Goal: Task Accomplishment & Management: Manage account settings

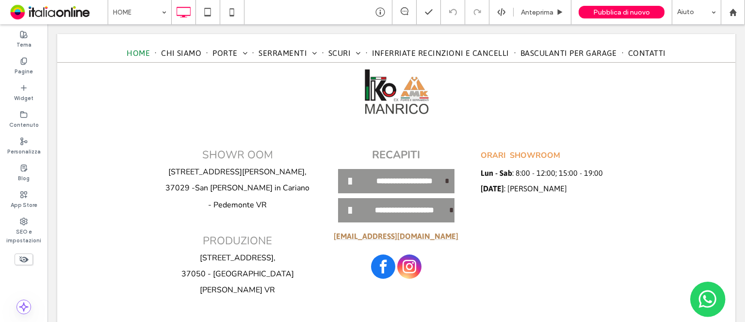
scroll to position [2618, 0]
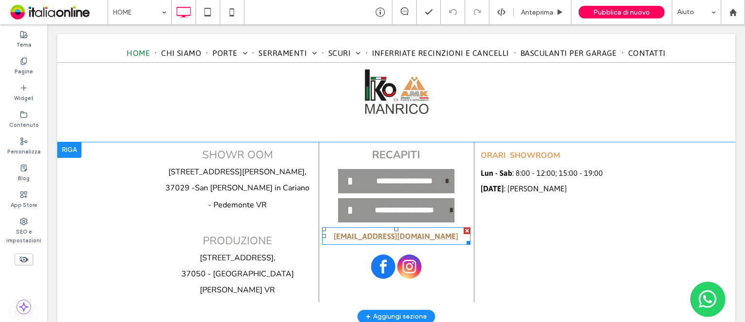
drag, startPoint x: 379, startPoint y: 167, endPoint x: 380, endPoint y: 174, distance: 7.1
click at [379, 231] on font "[EMAIL_ADDRESS][DOMAIN_NAME]" at bounding box center [396, 235] width 125 height 9
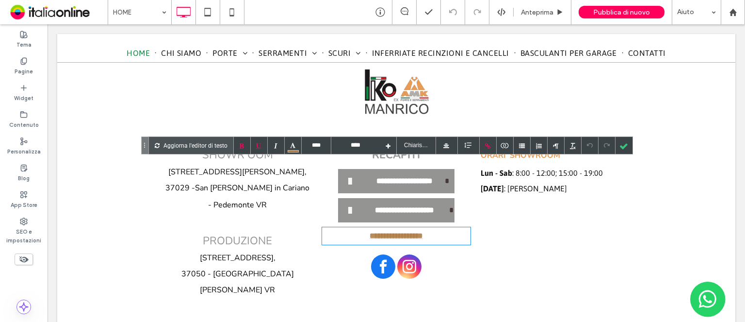
scroll to position [2617, 0]
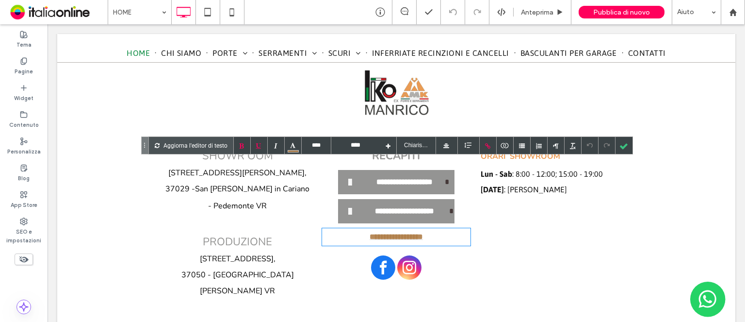
click at [380, 233] on font "**********" at bounding box center [396, 236] width 53 height 7
click at [525, 199] on div "ORARI SHOWROOM Lun - Sab : 8:00 - 12:00; 15:00 - 19:00 [DATE] : Chiuso Click To…" at bounding box center [551, 223] width 155 height 160
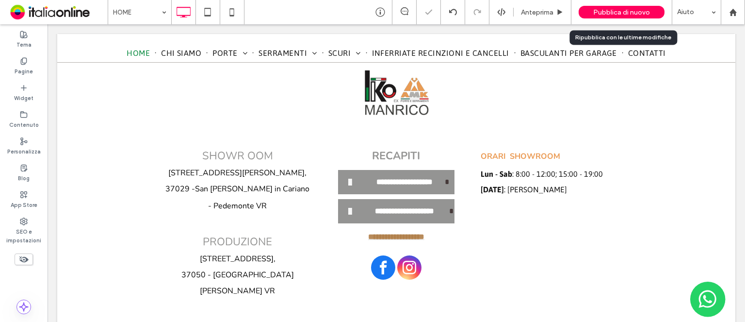
click at [632, 16] on div "Pubblica di nuovo" at bounding box center [622, 12] width 86 height 13
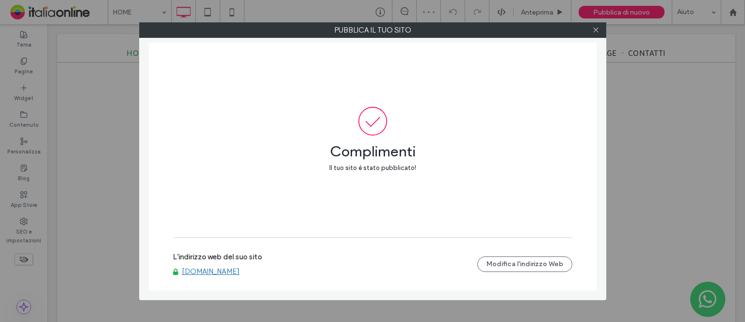
drag, startPoint x: 595, startPoint y: 32, endPoint x: 576, endPoint y: 52, distance: 28.5
click at [595, 32] on icon at bounding box center [596, 29] width 7 height 7
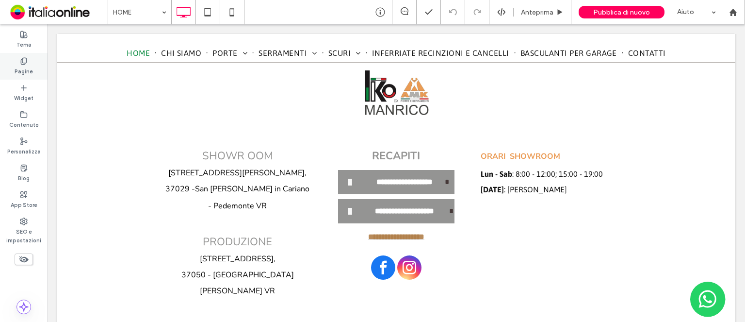
click at [24, 74] on label "Pagine" at bounding box center [24, 70] width 18 height 11
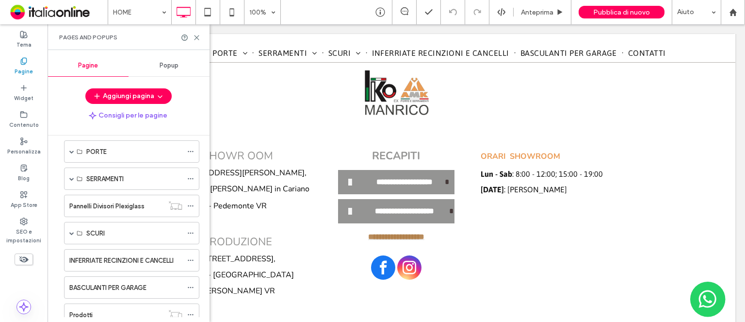
scroll to position [124, 0]
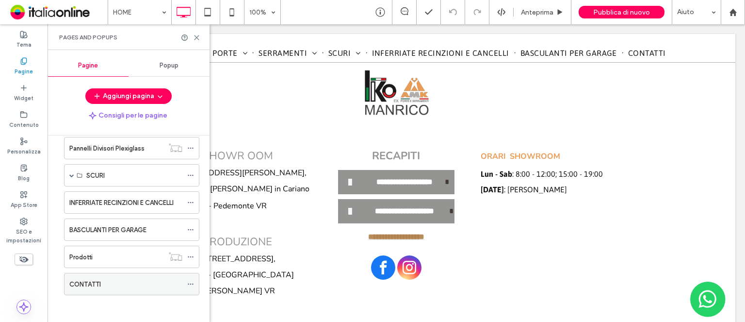
click at [98, 285] on label "CONTATTI" at bounding box center [85, 284] width 32 height 17
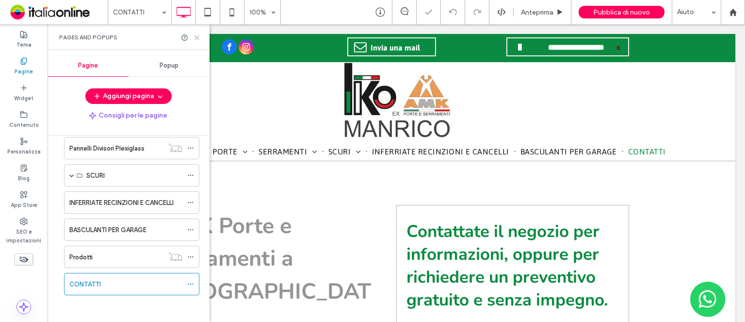
click at [198, 36] on icon at bounding box center [196, 37] width 7 height 7
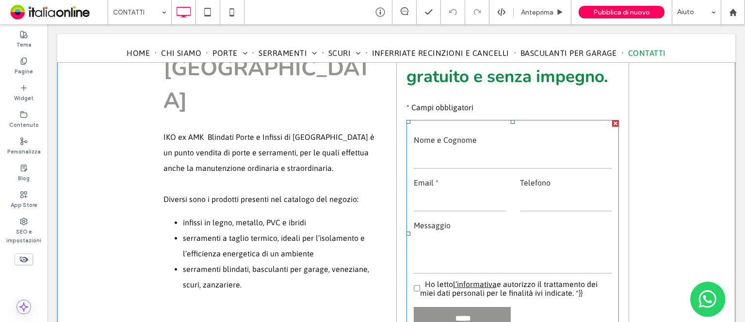
scroll to position [146, 0]
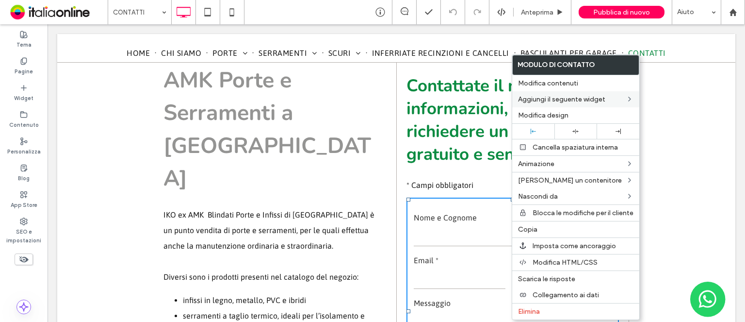
drag, startPoint x: 547, startPoint y: 83, endPoint x: 566, endPoint y: 91, distance: 20.2
click at [547, 83] on span "Modifica contenuti" at bounding box center [548, 83] width 60 height 8
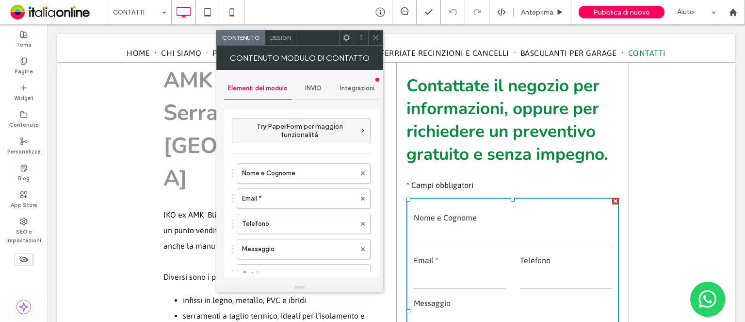
click at [313, 89] on span "INVIO" at bounding box center [313, 88] width 17 height 8
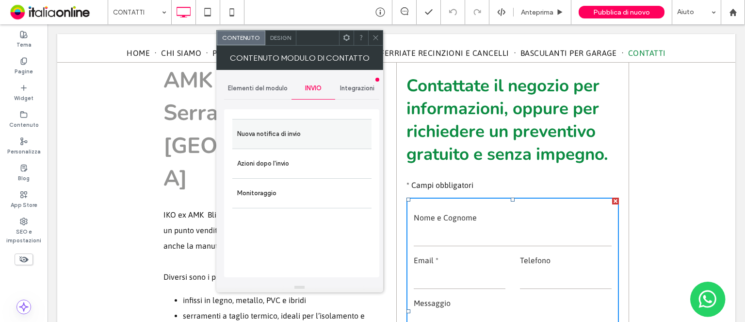
click at [279, 135] on label "Nuova notifica di invio" at bounding box center [302, 133] width 130 height 19
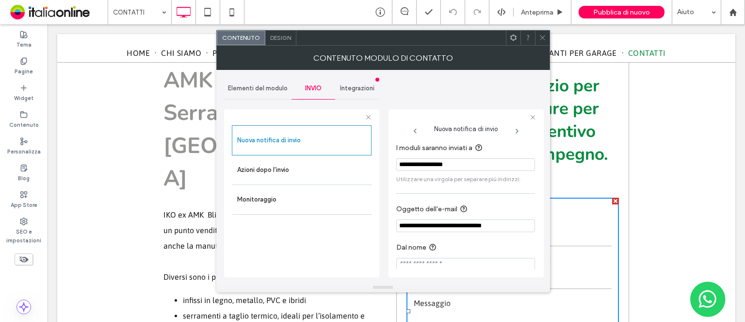
drag, startPoint x: 416, startPoint y: 166, endPoint x: 419, endPoint y: 172, distance: 6.9
click at [416, 166] on input "**********" at bounding box center [465, 164] width 139 height 13
type input "**********"
click at [541, 37] on icon at bounding box center [542, 37] width 7 height 7
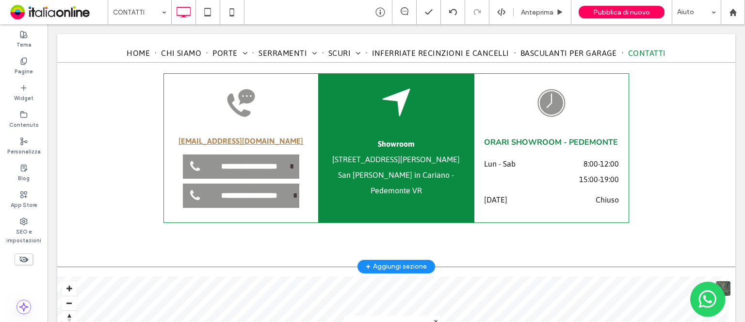
scroll to position [534, 0]
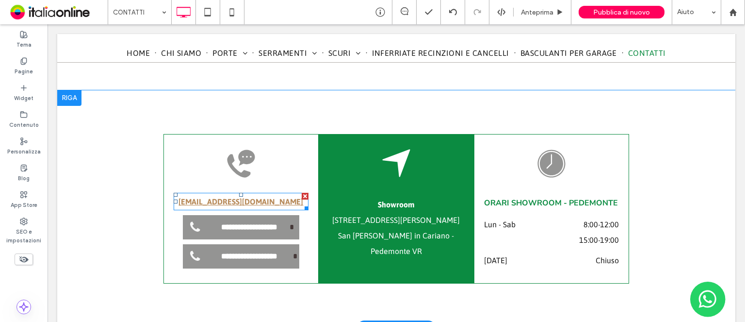
click at [224, 201] on link "[EMAIL_ADDRESS][DOMAIN_NAME]" at bounding box center [241, 201] width 125 height 9
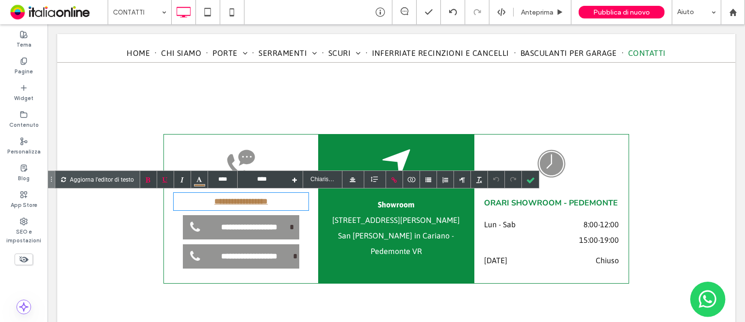
click at [225, 202] on link "**********" at bounding box center [241, 201] width 53 height 7
type input "**********"
drag, startPoint x: 531, startPoint y: 97, endPoint x: 544, endPoint y: 108, distance: 16.8
click at [531, 97] on div "**********" at bounding box center [396, 208] width 678 height 237
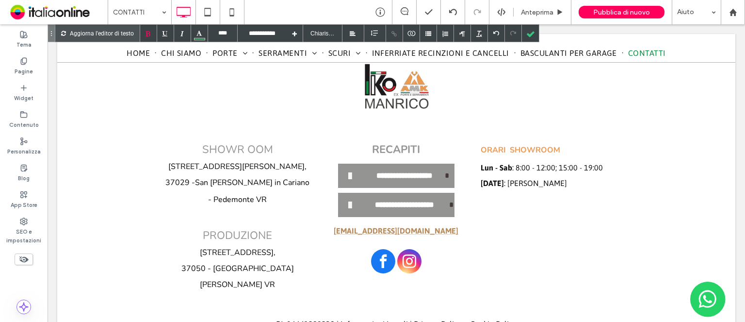
scroll to position [1068, 0]
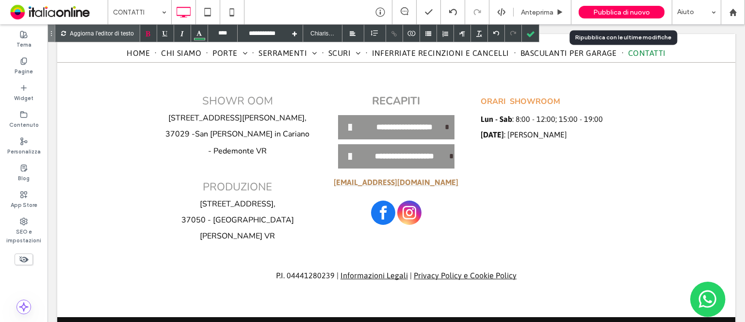
click at [640, 16] on div "Pubblica di nuovo" at bounding box center [622, 12] width 86 height 13
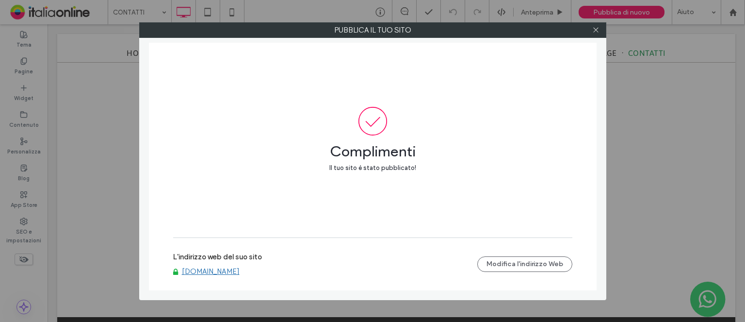
drag, startPoint x: 597, startPoint y: 32, endPoint x: 589, endPoint y: 49, distance: 18.9
click at [597, 32] on icon at bounding box center [596, 29] width 7 height 7
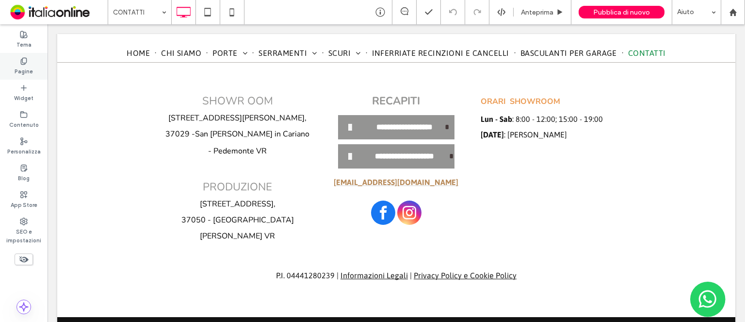
drag, startPoint x: 259, startPoint y: 179, endPoint x: 29, endPoint y: 69, distance: 254.6
click at [29, 69] on label "Pagine" at bounding box center [24, 70] width 18 height 11
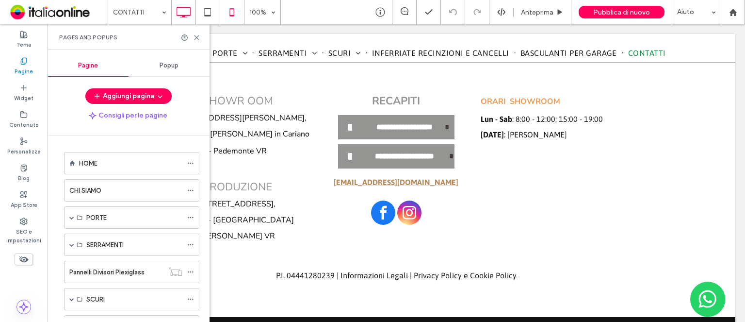
drag, startPoint x: 196, startPoint y: 38, endPoint x: 226, endPoint y: 22, distance: 33.7
click at [196, 38] on use at bounding box center [197, 37] width 4 height 4
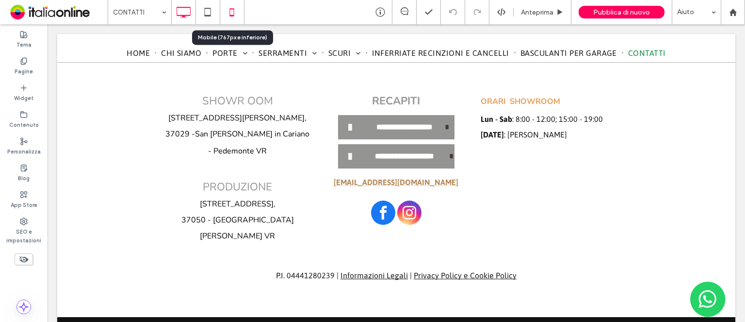
click at [231, 15] on icon at bounding box center [231, 11] width 19 height 19
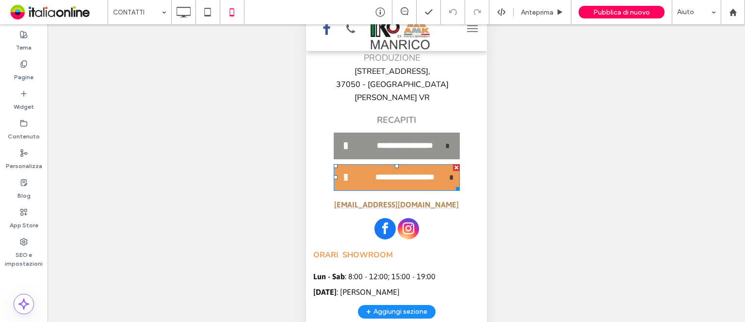
scroll to position [79, 0]
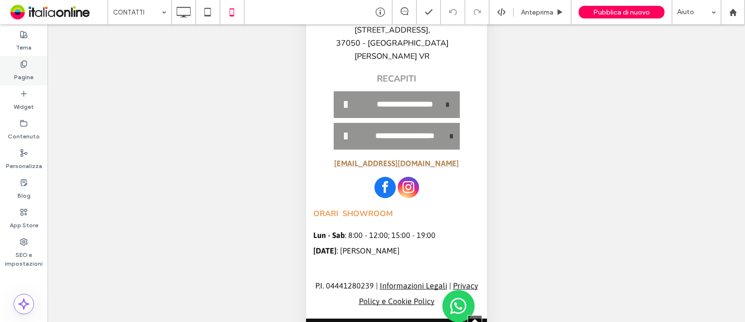
click at [27, 64] on icon at bounding box center [24, 64] width 8 height 8
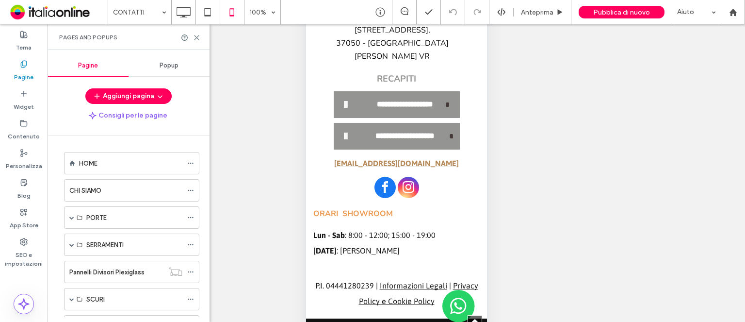
scroll to position [124, 0]
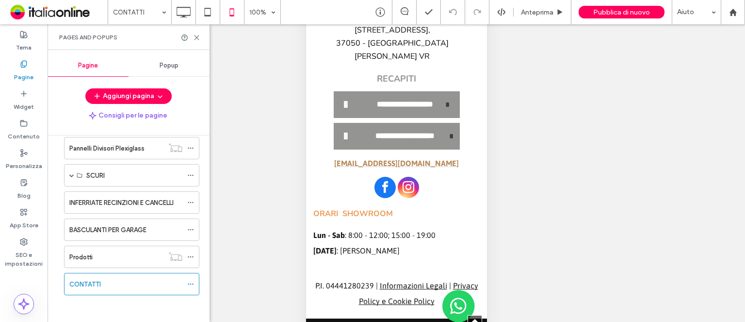
click at [90, 281] on label "CONTATTI" at bounding box center [85, 284] width 32 height 17
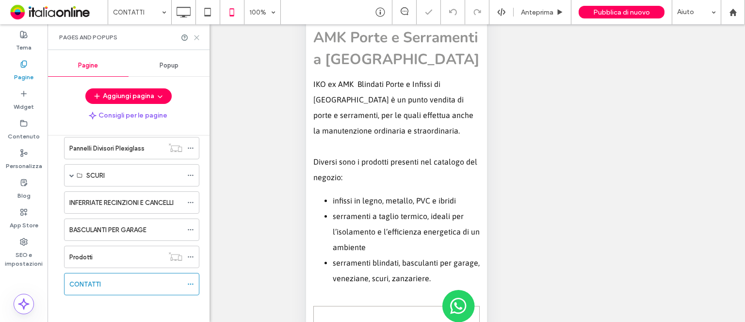
scroll to position [0, 0]
drag, startPoint x: 196, startPoint y: 37, endPoint x: 535, endPoint y: 232, distance: 390.9
click at [196, 37] on icon at bounding box center [196, 37] width 7 height 7
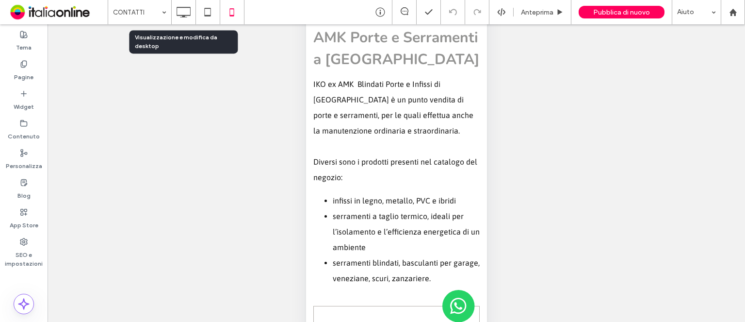
drag, startPoint x: 186, startPoint y: 15, endPoint x: 276, endPoint y: 83, distance: 112.6
click at [186, 15] on use at bounding box center [184, 12] width 14 height 11
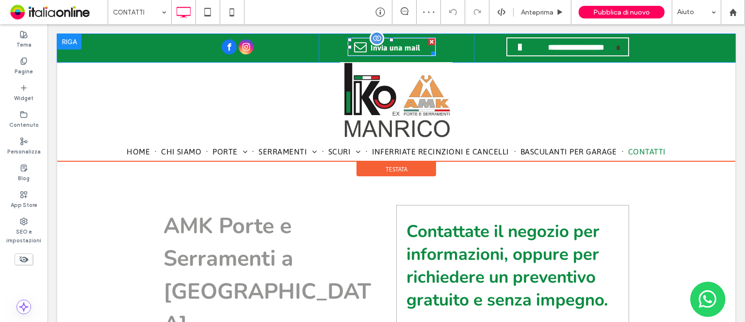
click at [404, 47] on span "Invia una mail" at bounding box center [395, 47] width 56 height 18
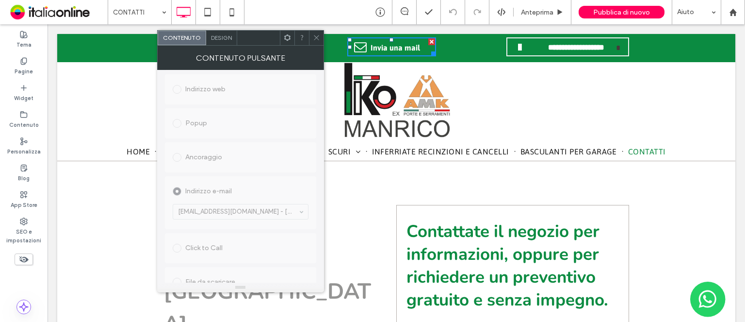
scroll to position [214, 0]
click at [229, 194] on span "Strumento di verifica dei collegamenti Portami lì Pagina del sito esistente Ind…" at bounding box center [240, 129] width 151 height 305
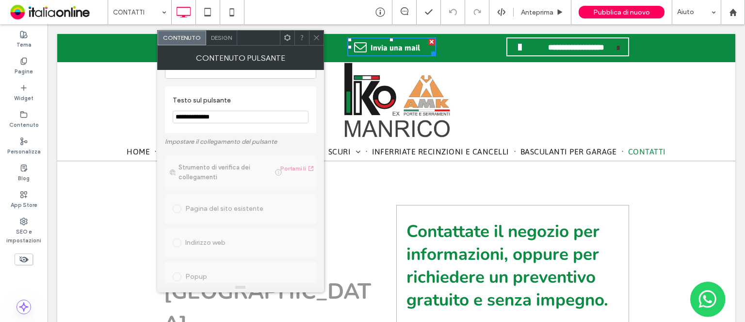
scroll to position [0, 0]
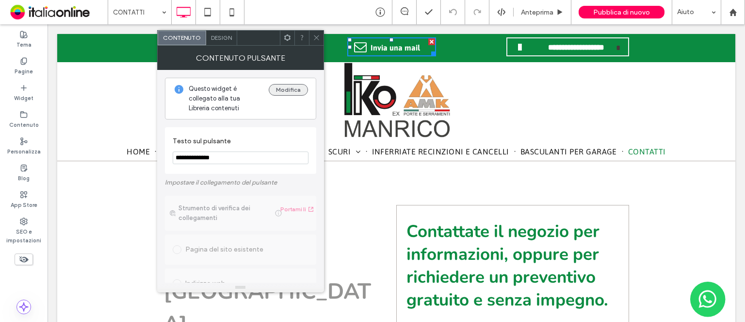
click at [299, 92] on button "Modifica" at bounding box center [288, 90] width 39 height 12
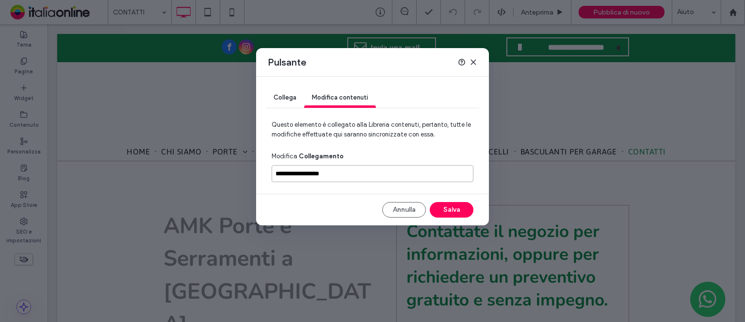
drag, startPoint x: 293, startPoint y: 174, endPoint x: 299, endPoint y: 181, distance: 8.9
click at [293, 174] on input "**********" at bounding box center [373, 173] width 202 height 17
type input "**********"
click at [456, 213] on button "Salva" at bounding box center [452, 210] width 44 height 16
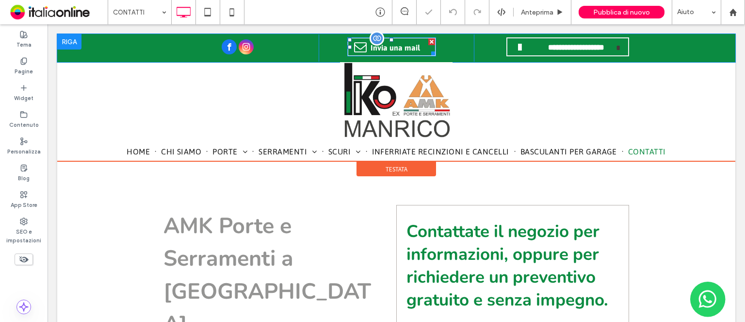
click at [403, 50] on span "Invia una mail" at bounding box center [395, 47] width 56 height 18
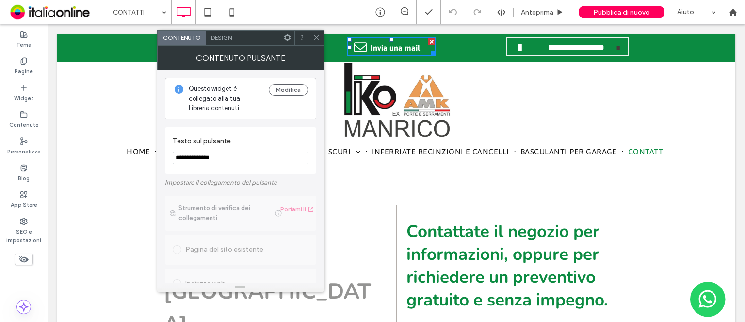
click at [317, 38] on use at bounding box center [316, 37] width 5 height 5
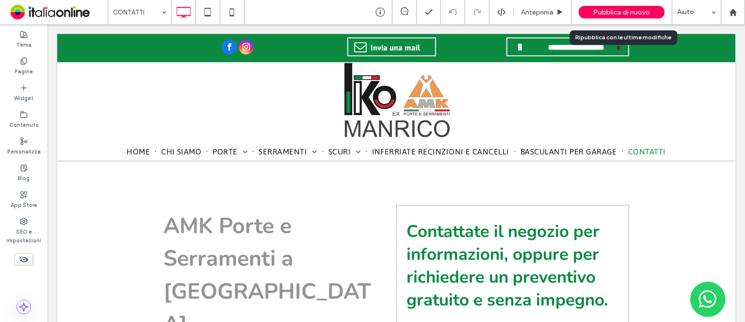
click at [631, 15] on span "Pubblica di nuovo" at bounding box center [622, 12] width 57 height 8
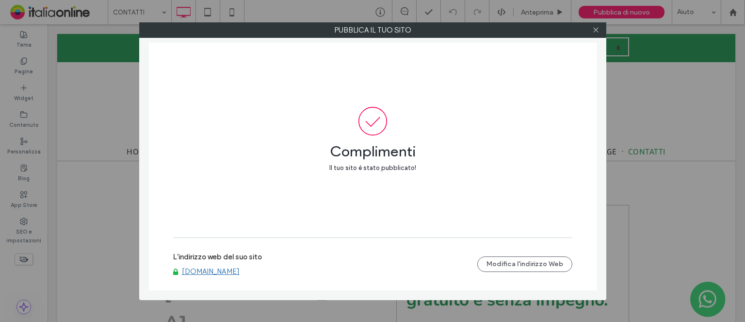
drag, startPoint x: 597, startPoint y: 31, endPoint x: 657, endPoint y: 99, distance: 91.2
click at [597, 31] on use at bounding box center [596, 30] width 5 height 5
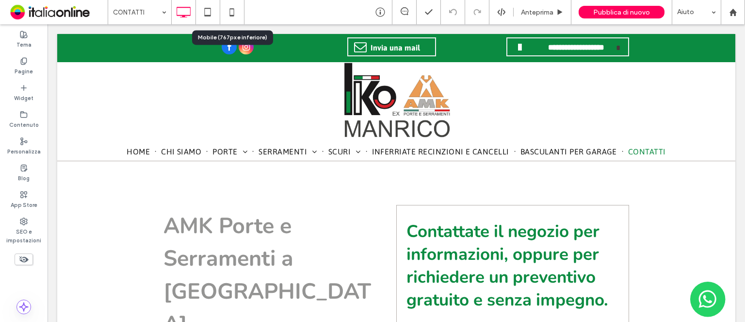
drag, startPoint x: 233, startPoint y: 16, endPoint x: 294, endPoint y: 107, distance: 109.6
click at [233, 16] on use at bounding box center [232, 12] width 4 height 8
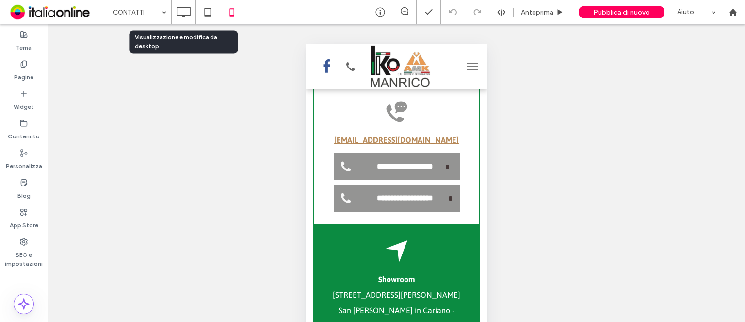
drag, startPoint x: 187, startPoint y: 11, endPoint x: 420, endPoint y: 87, distance: 244.9
click at [189, 12] on icon at bounding box center [183, 11] width 19 height 19
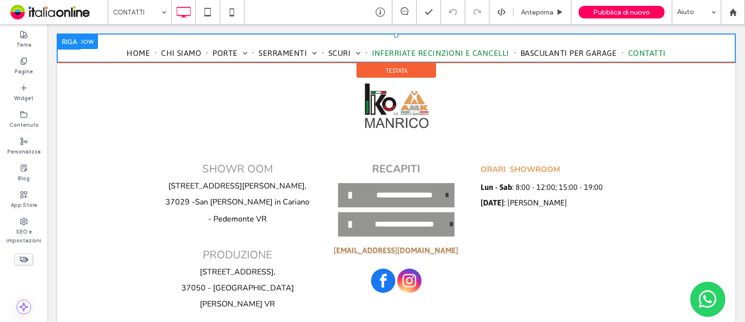
scroll to position [1019, 0]
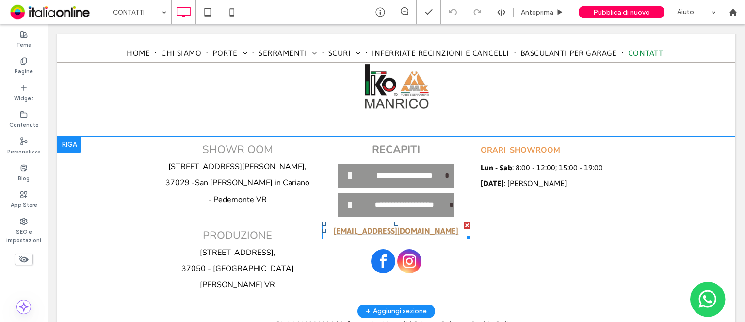
click at [432, 232] on div "[EMAIL_ADDRESS][DOMAIN_NAME]" at bounding box center [396, 230] width 149 height 17
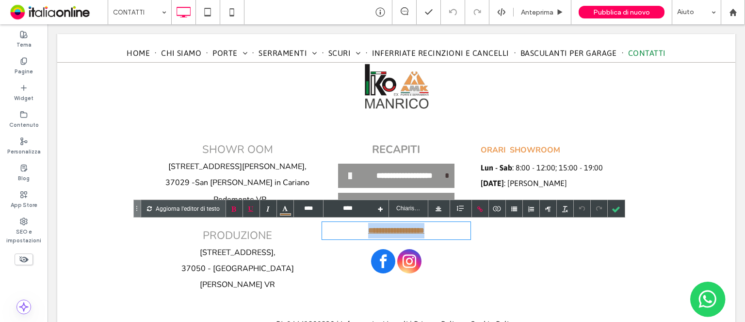
drag, startPoint x: 430, startPoint y: 231, endPoint x: 357, endPoint y: 234, distance: 72.4
click at [357, 233] on div "**********" at bounding box center [396, 230] width 149 height 17
copy font "**********"
